Goal: Information Seeking & Learning: Check status

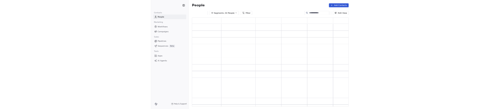
scroll to position [222, 383]
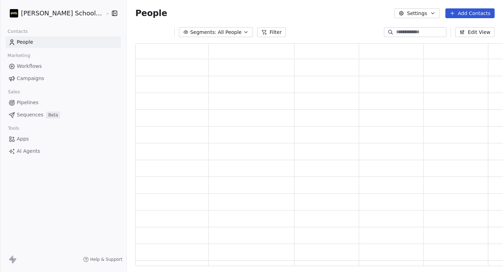
click at [23, 83] on link "Campaigns" at bounding box center [63, 79] width 115 height 12
